Goal: Task Accomplishment & Management: Use online tool/utility

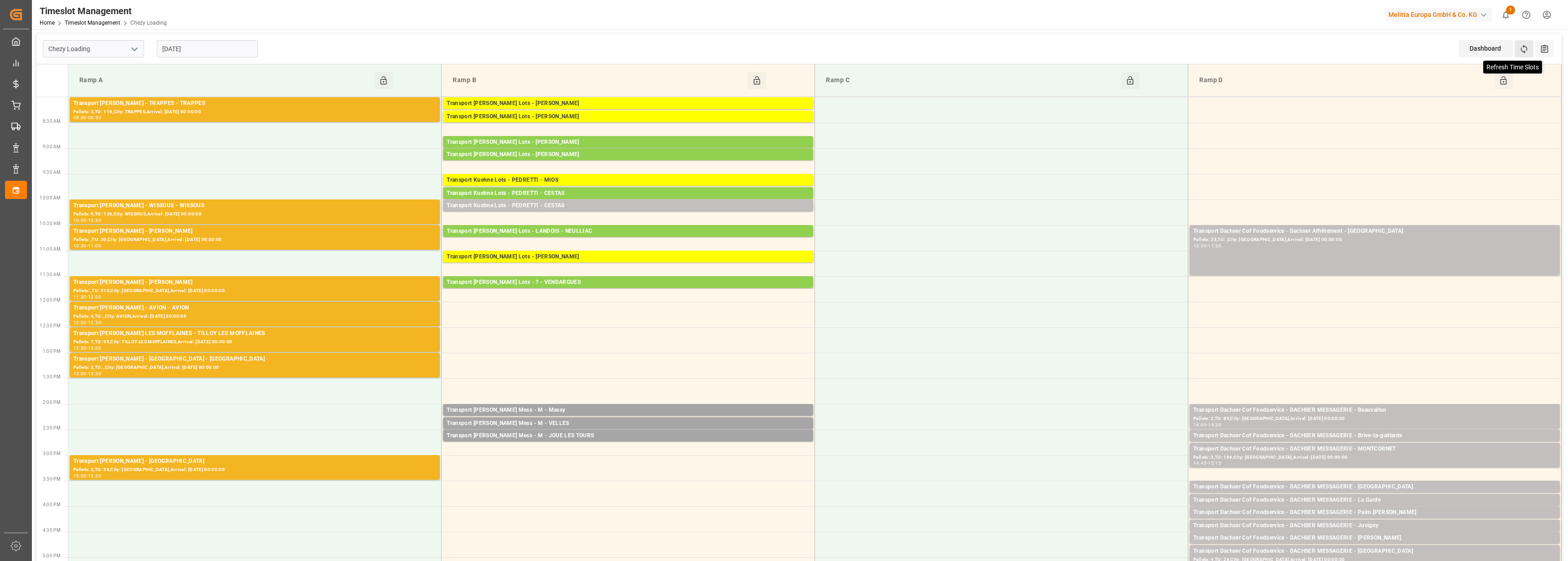
click at [1523, 45] on icon at bounding box center [1524, 48] width 10 height 10
